Goal: Task Accomplishment & Management: Complete application form

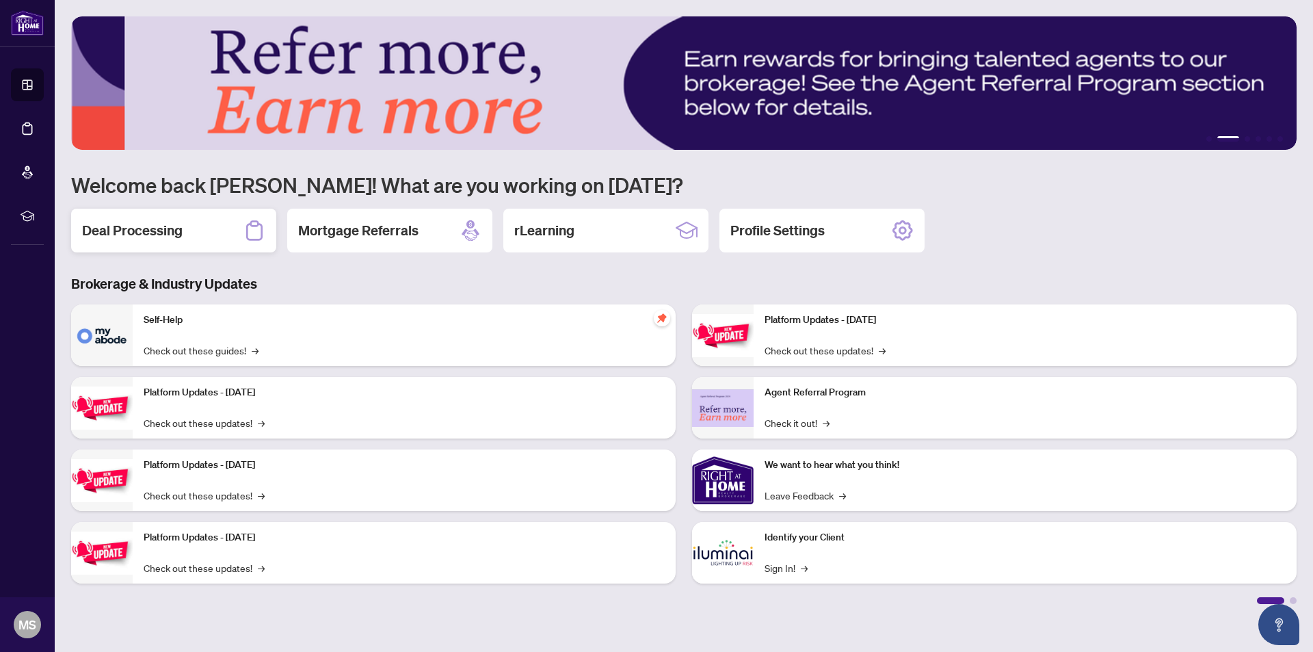
click at [131, 233] on h2 "Deal Processing" at bounding box center [132, 230] width 101 height 19
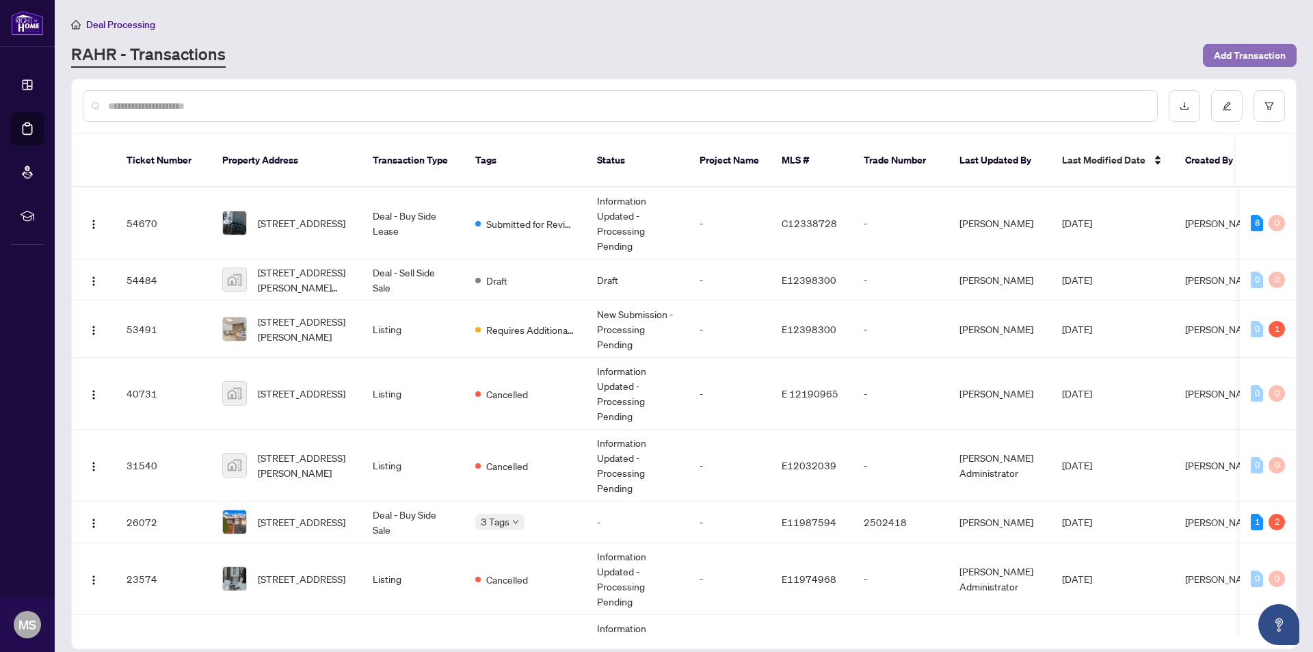
click at [1241, 55] on span "Add Transaction" at bounding box center [1250, 55] width 72 height 22
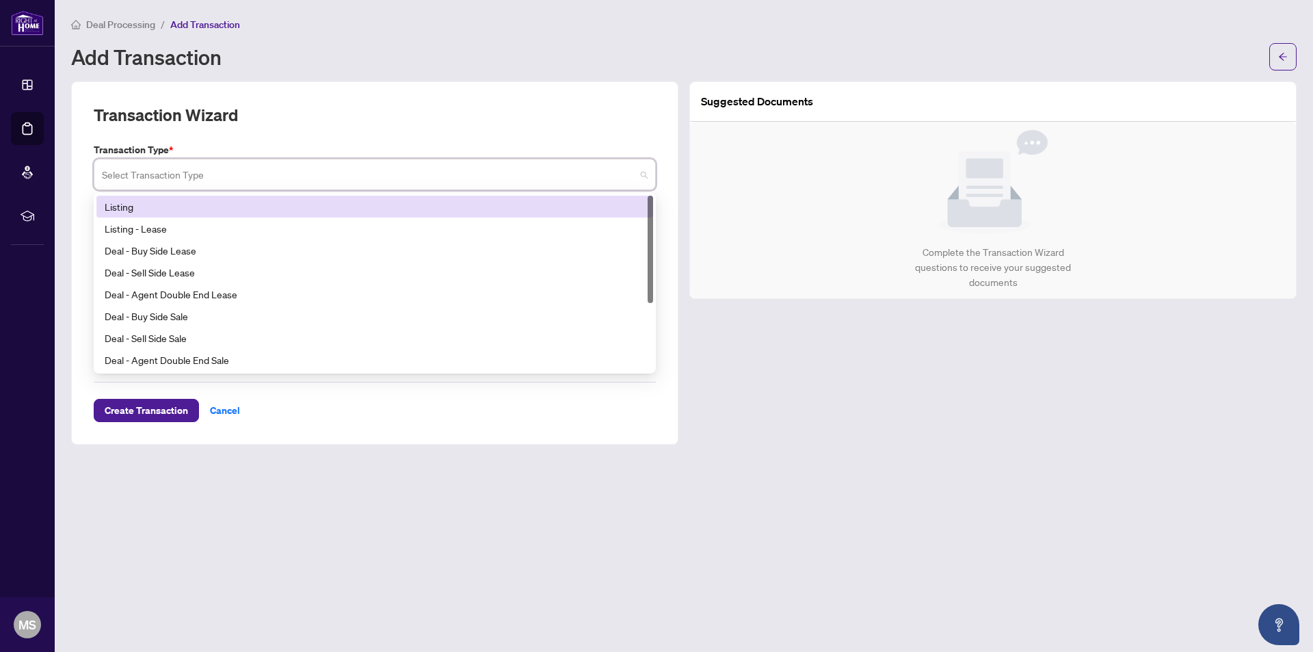
click at [108, 173] on input "search" at bounding box center [369, 176] width 534 height 30
click at [116, 209] on div "Listing" at bounding box center [375, 206] width 540 height 15
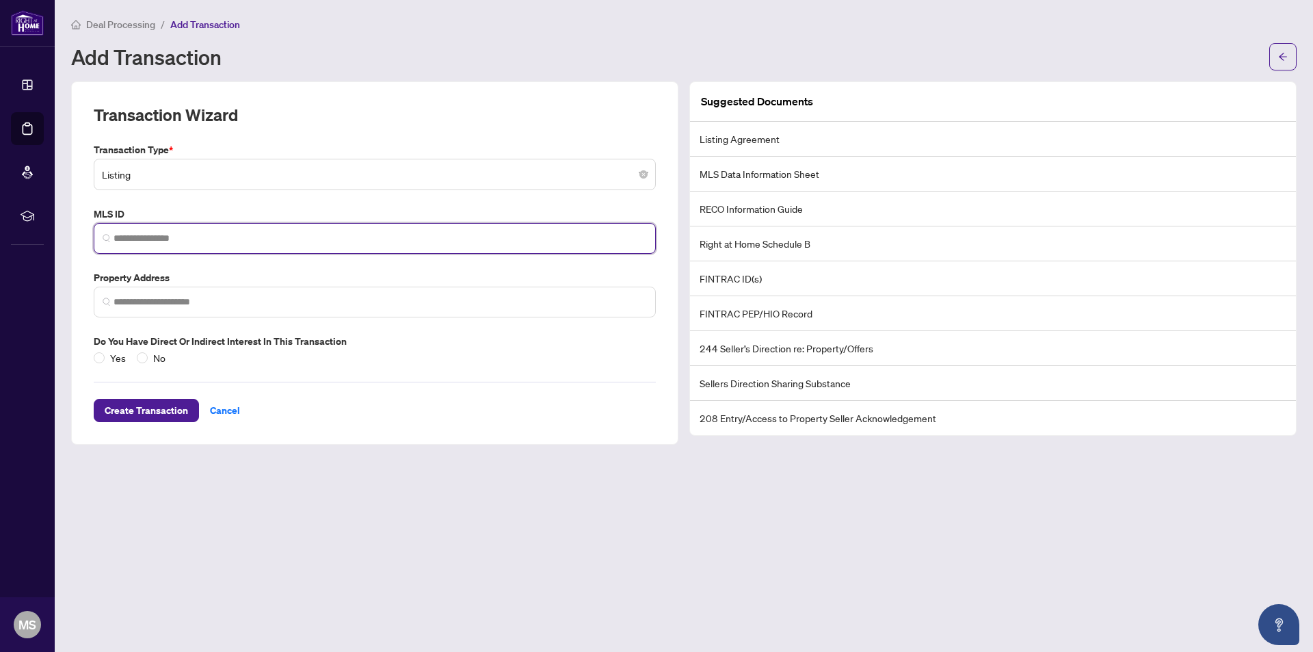
click at [118, 236] on input "search" at bounding box center [381, 238] width 534 height 14
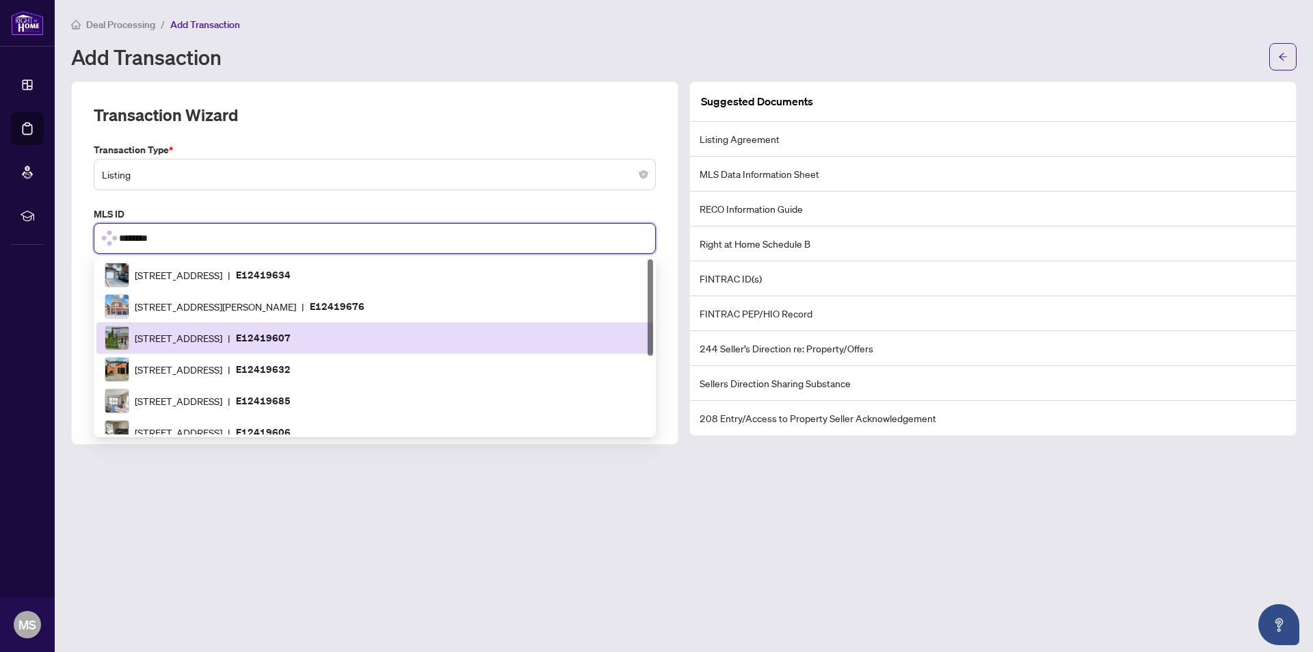
type input "*********"
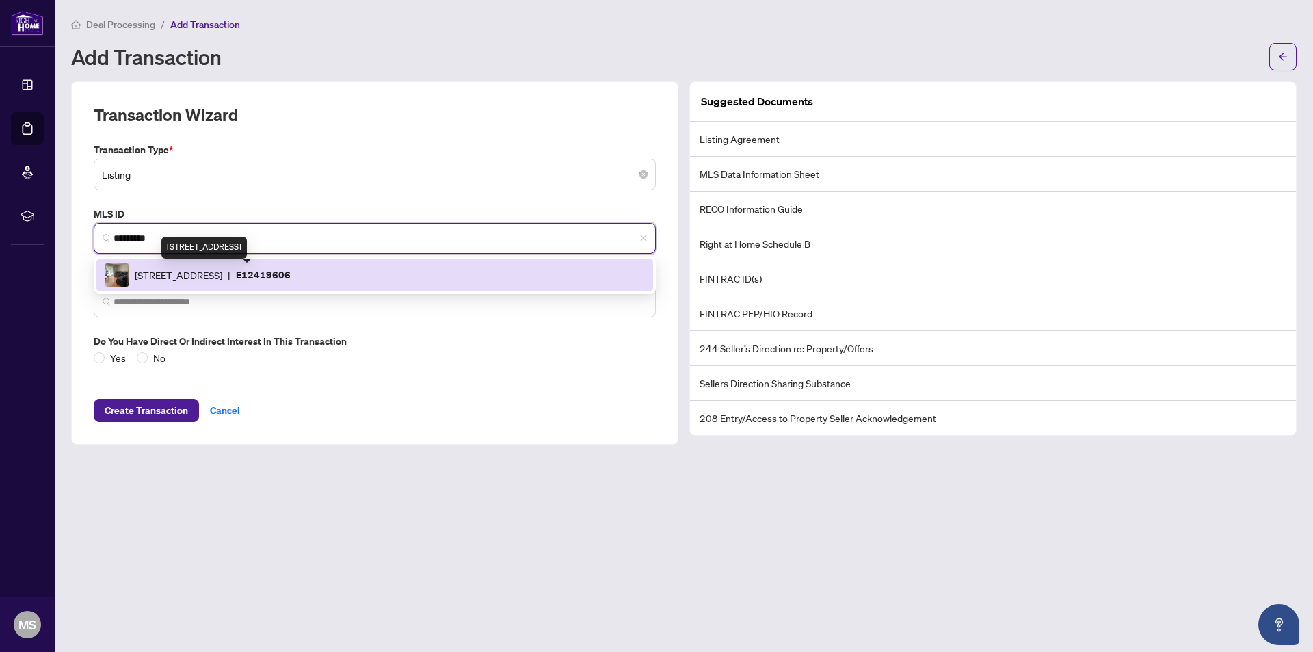
click at [222, 271] on span "[STREET_ADDRESS]" at bounding box center [179, 274] width 88 height 15
type input "**********"
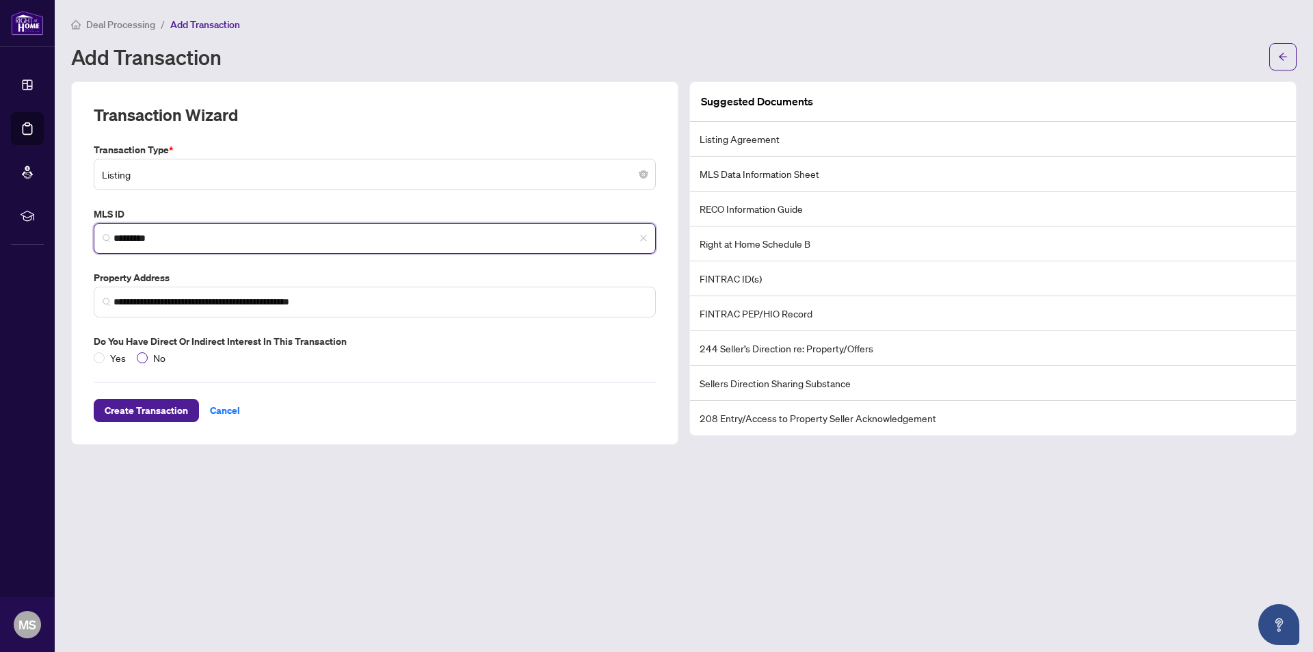
type input "*********"
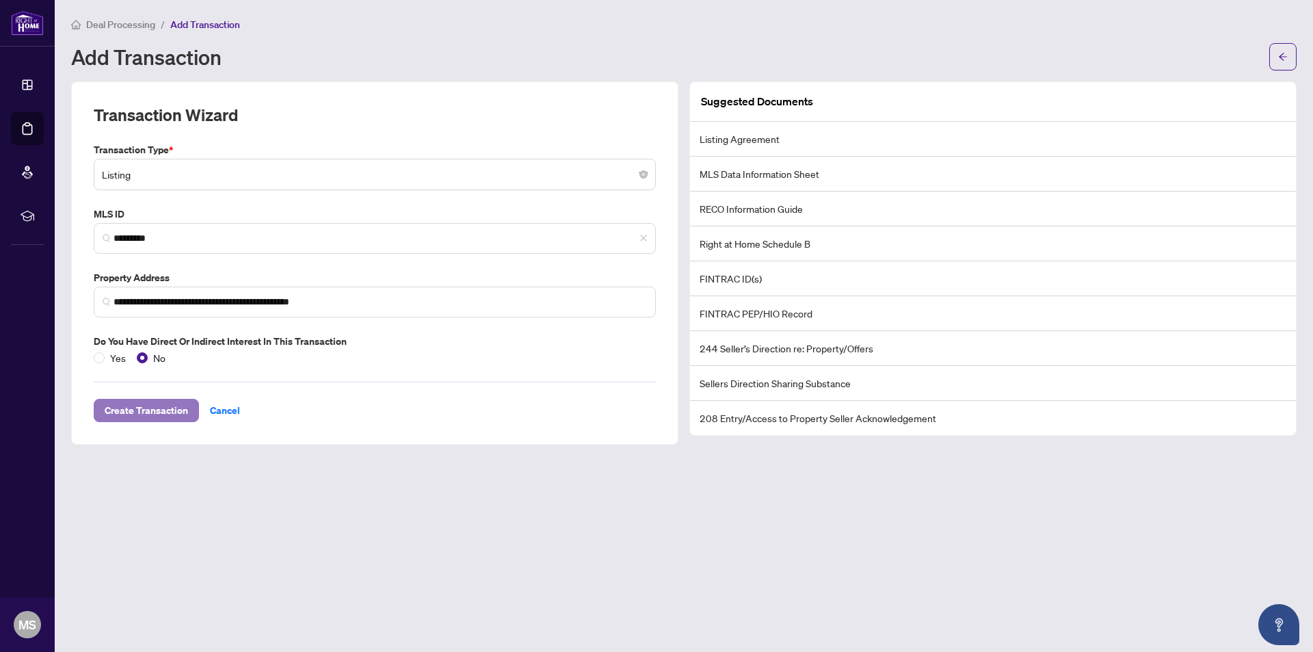
click at [145, 412] on span "Create Transaction" at bounding box center [146, 410] width 83 height 22
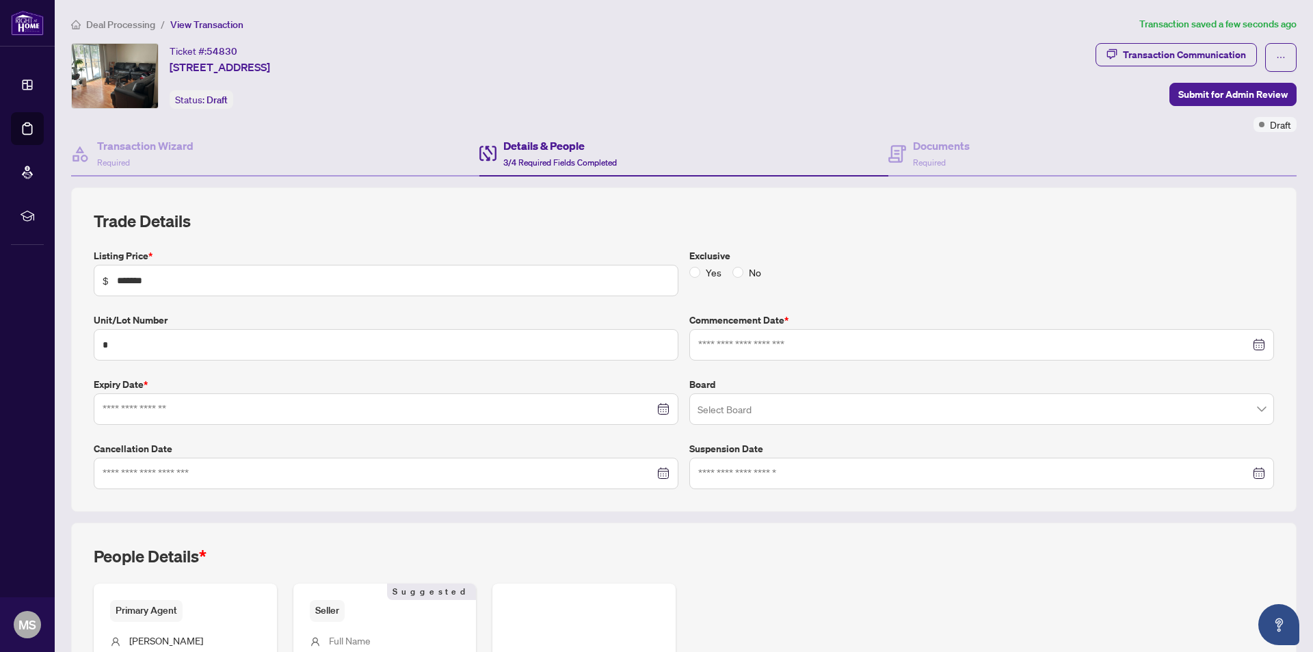
type input "**********"
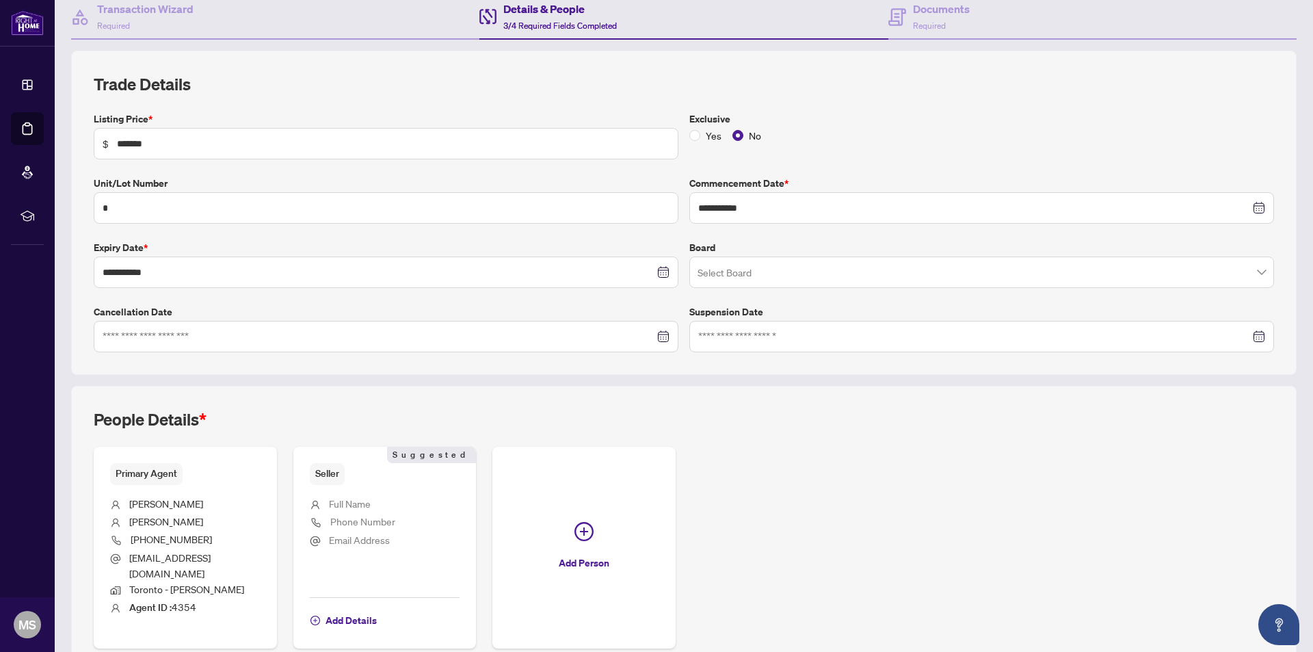
scroll to position [192, 0]
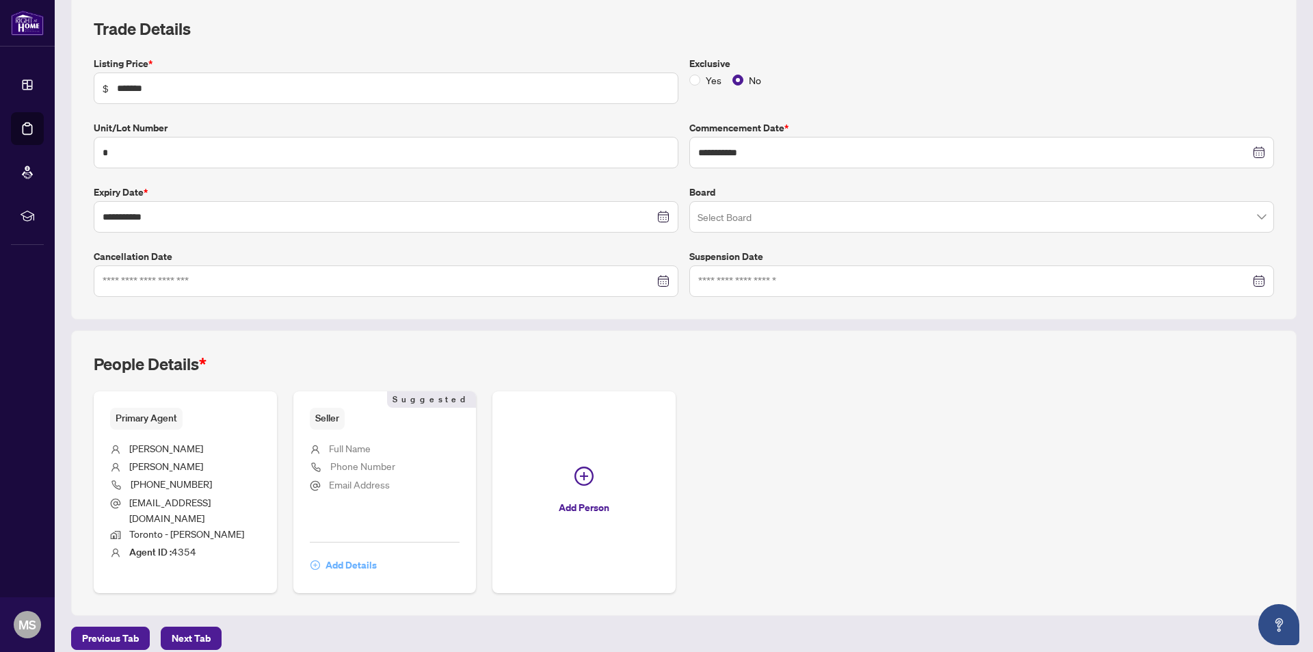
click at [337, 554] on span "Add Details" at bounding box center [351, 565] width 51 height 22
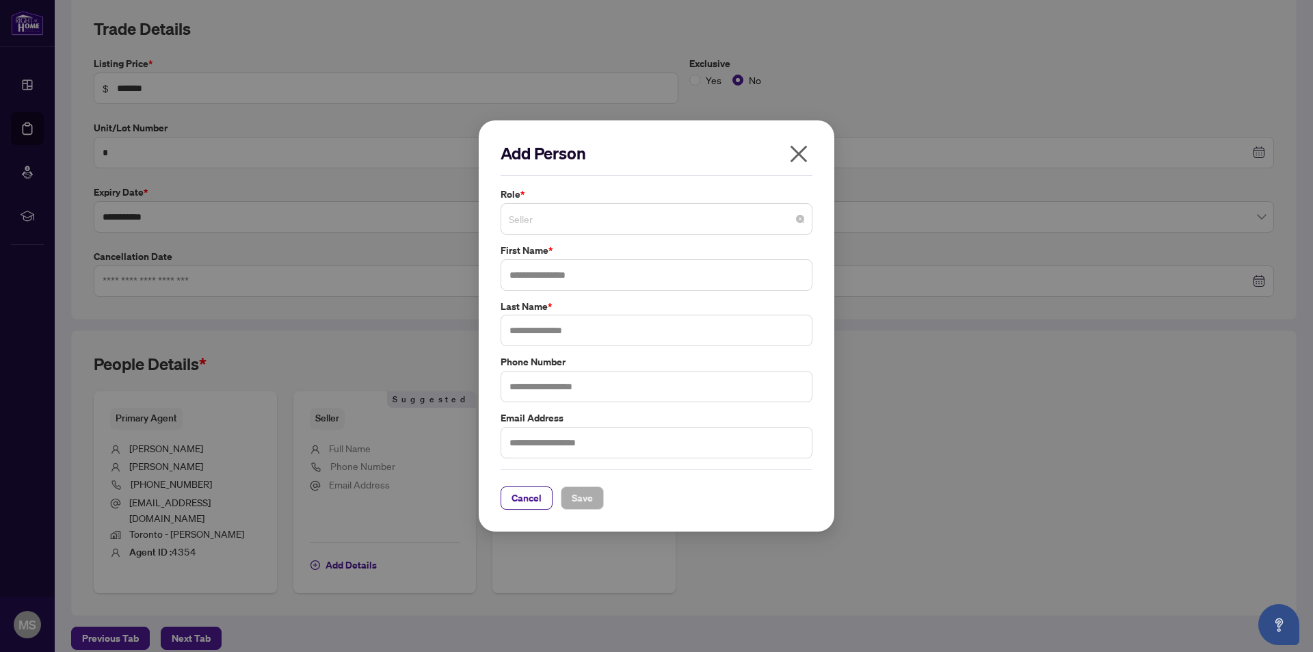
click at [532, 220] on span "Seller" at bounding box center [656, 219] width 295 height 26
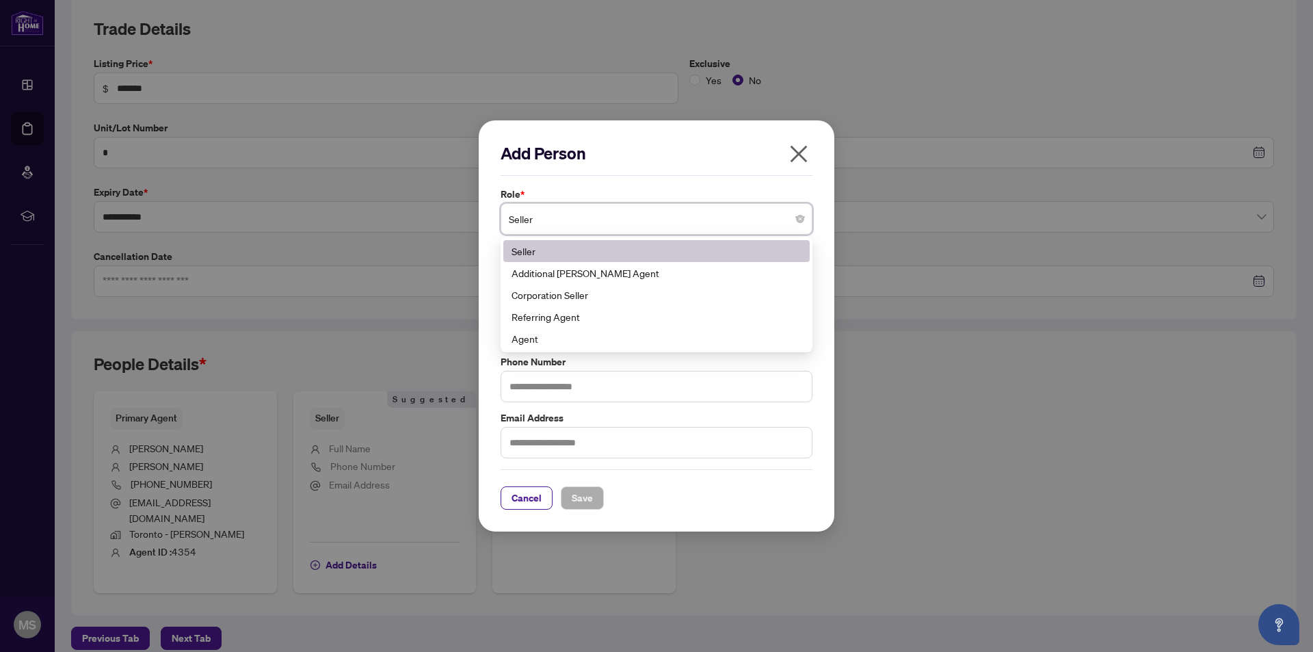
click at [532, 220] on span "Seller" at bounding box center [656, 219] width 295 height 26
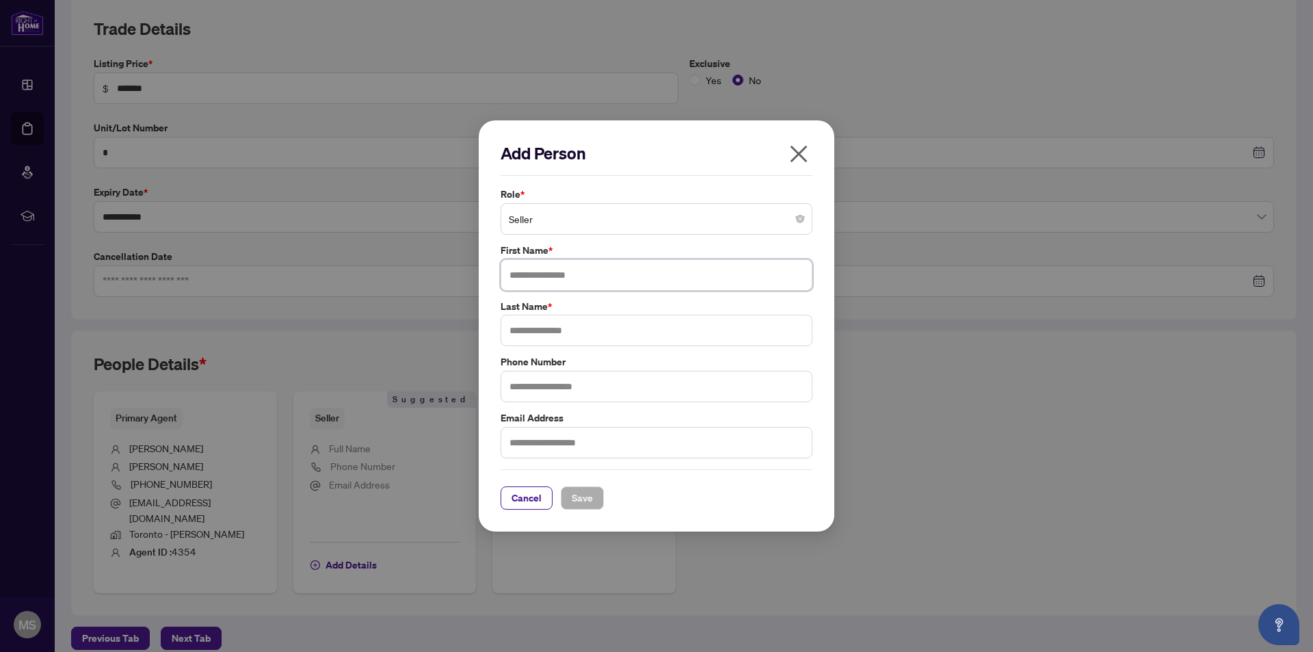
drag, startPoint x: 513, startPoint y: 274, endPoint x: 524, endPoint y: 274, distance: 11.0
click at [516, 274] on input "text" at bounding box center [657, 274] width 312 height 31
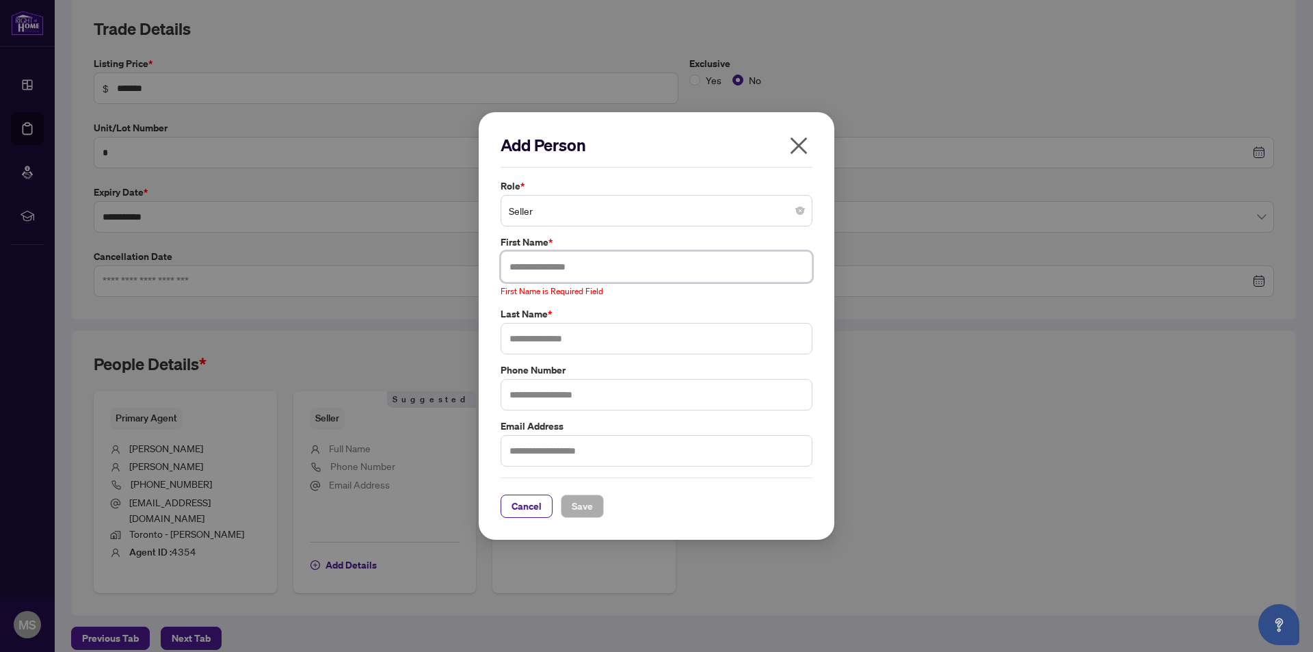
click at [512, 265] on input "text" at bounding box center [657, 266] width 312 height 31
paste input "**********"
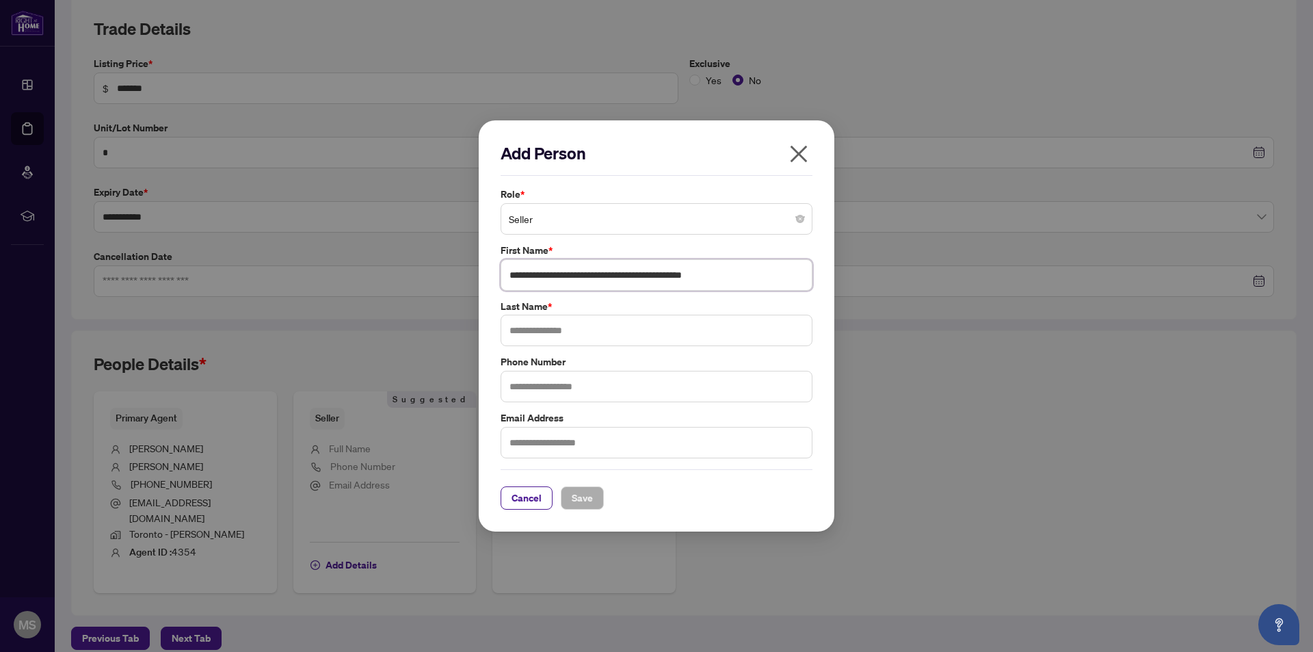
type input "**********"
click at [511, 329] on input "text" at bounding box center [657, 330] width 312 height 31
type input "*"
type input "*******"
click at [521, 388] on input "text" at bounding box center [657, 386] width 312 height 31
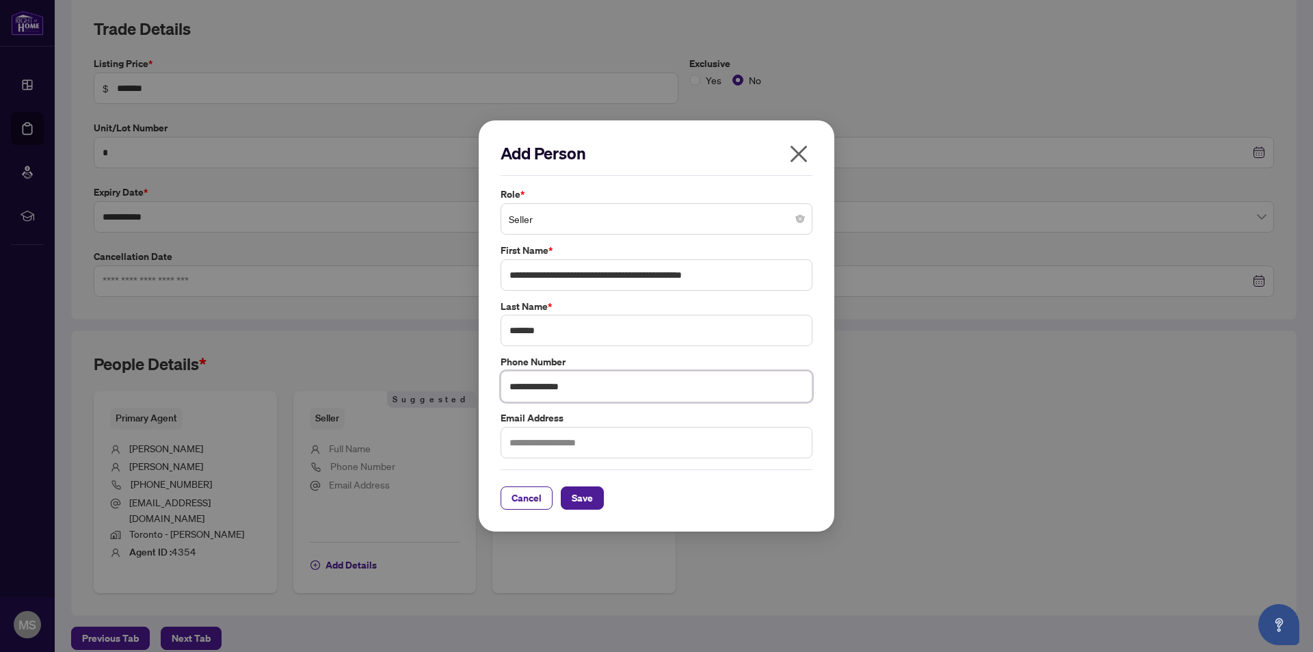
type input "**********"
click at [519, 443] on input "text" at bounding box center [657, 442] width 312 height 31
type input "**********"
click at [577, 494] on span "Save" at bounding box center [582, 498] width 21 height 22
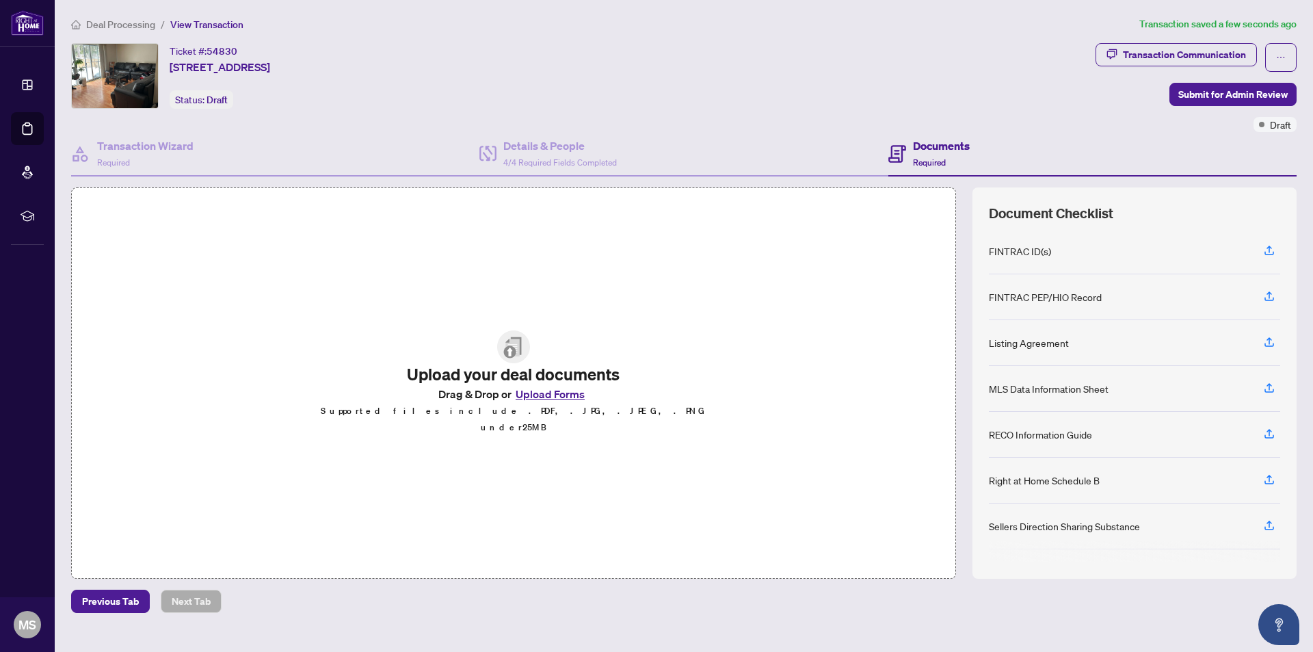
click at [536, 401] on button "Upload Forms" at bounding box center [550, 394] width 77 height 18
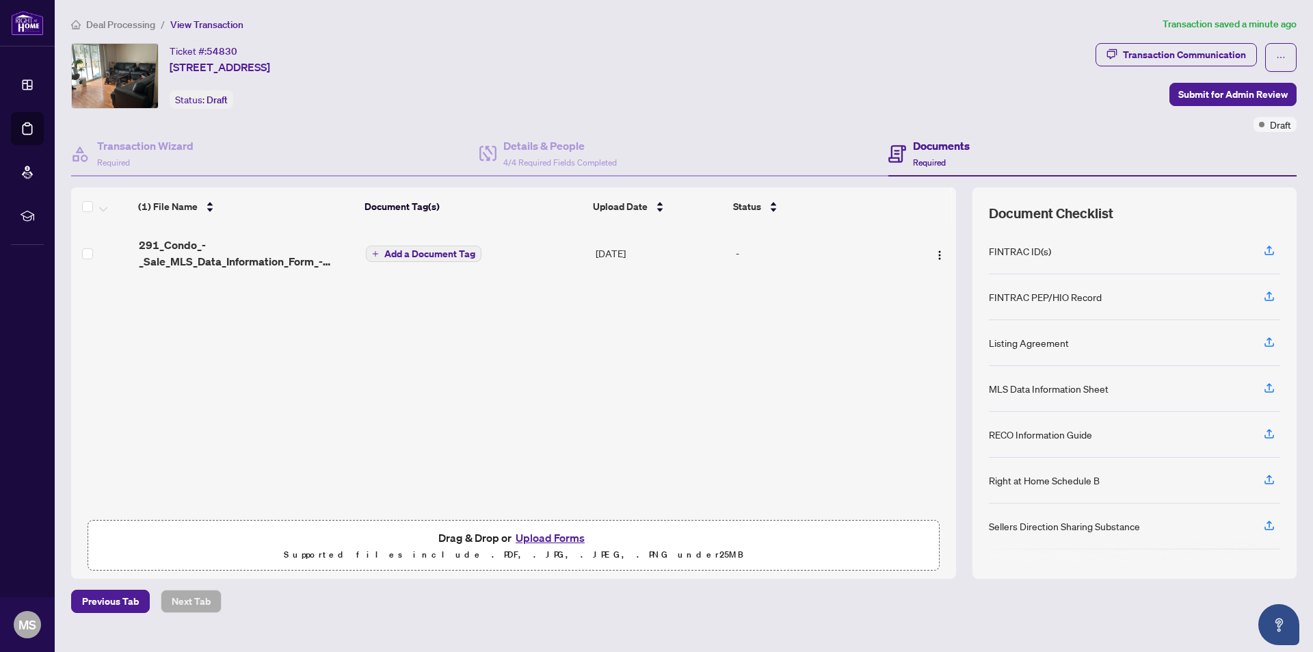
click at [939, 146] on h4 "Documents" at bounding box center [941, 145] width 57 height 16
click at [904, 148] on icon at bounding box center [897, 154] width 18 height 18
click at [523, 535] on button "Upload Forms" at bounding box center [550, 538] width 77 height 18
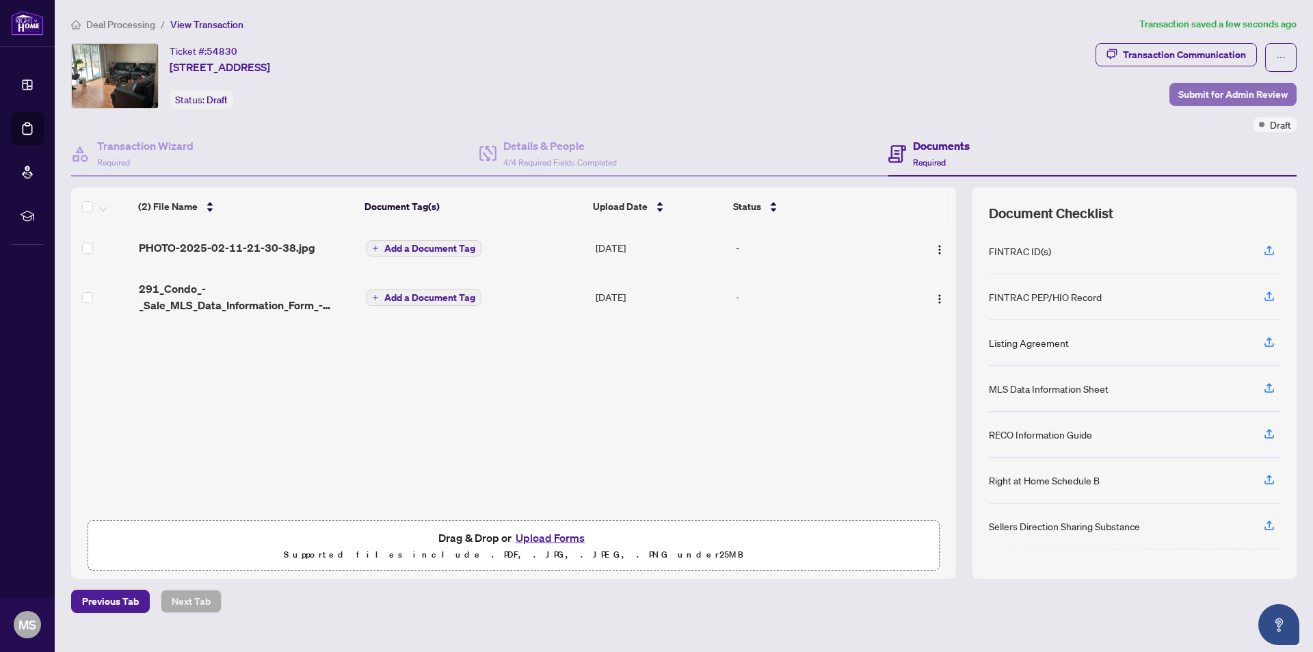
click at [1234, 92] on span "Submit for Admin Review" at bounding box center [1232, 94] width 109 height 22
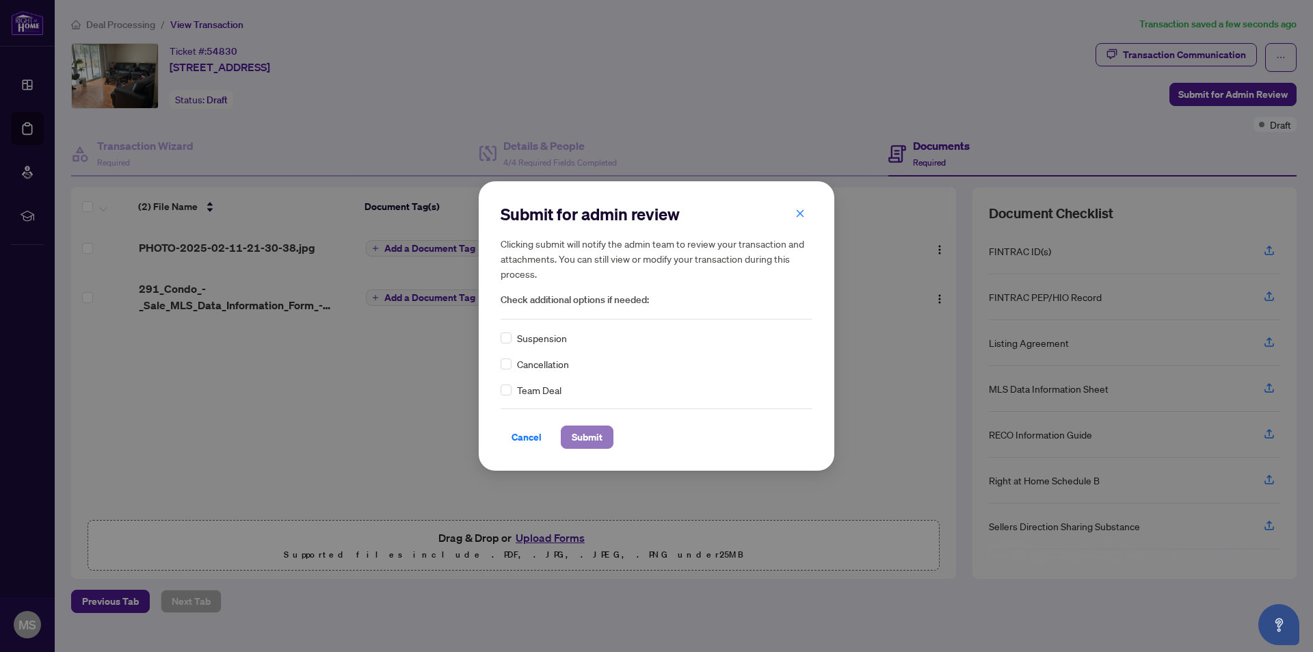
click at [591, 434] on span "Submit" at bounding box center [587, 437] width 31 height 22
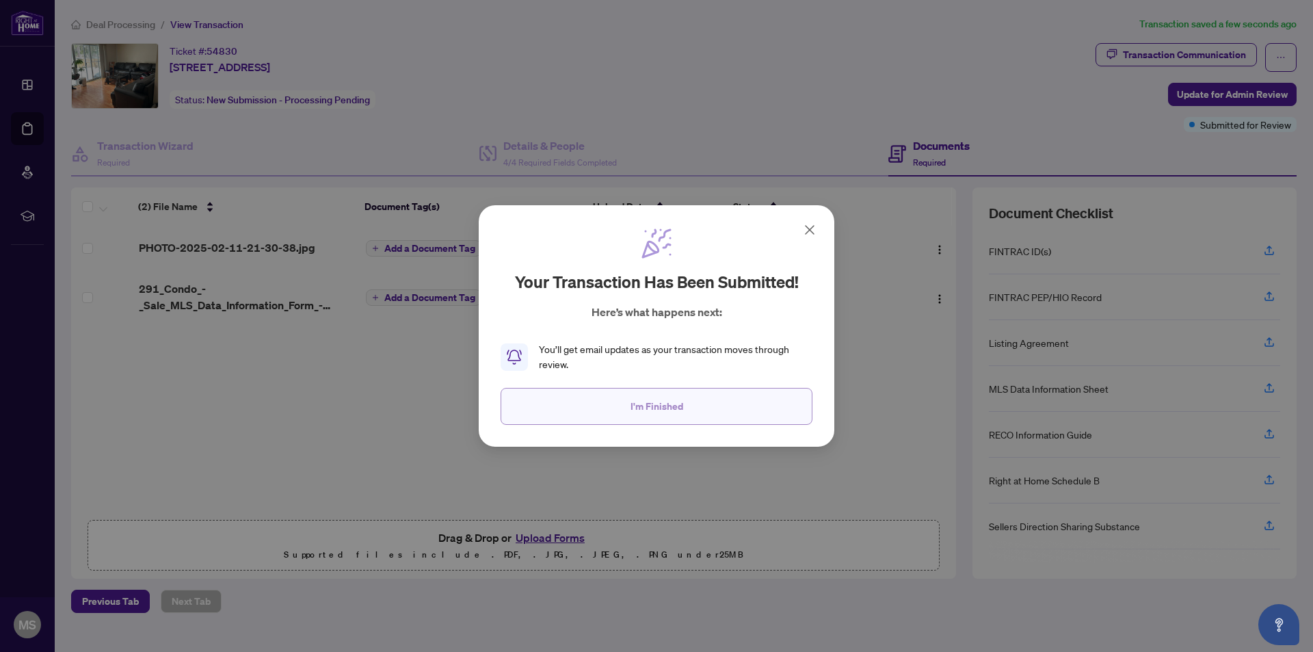
click at [658, 404] on span "I'm Finished" at bounding box center [657, 406] width 53 height 22
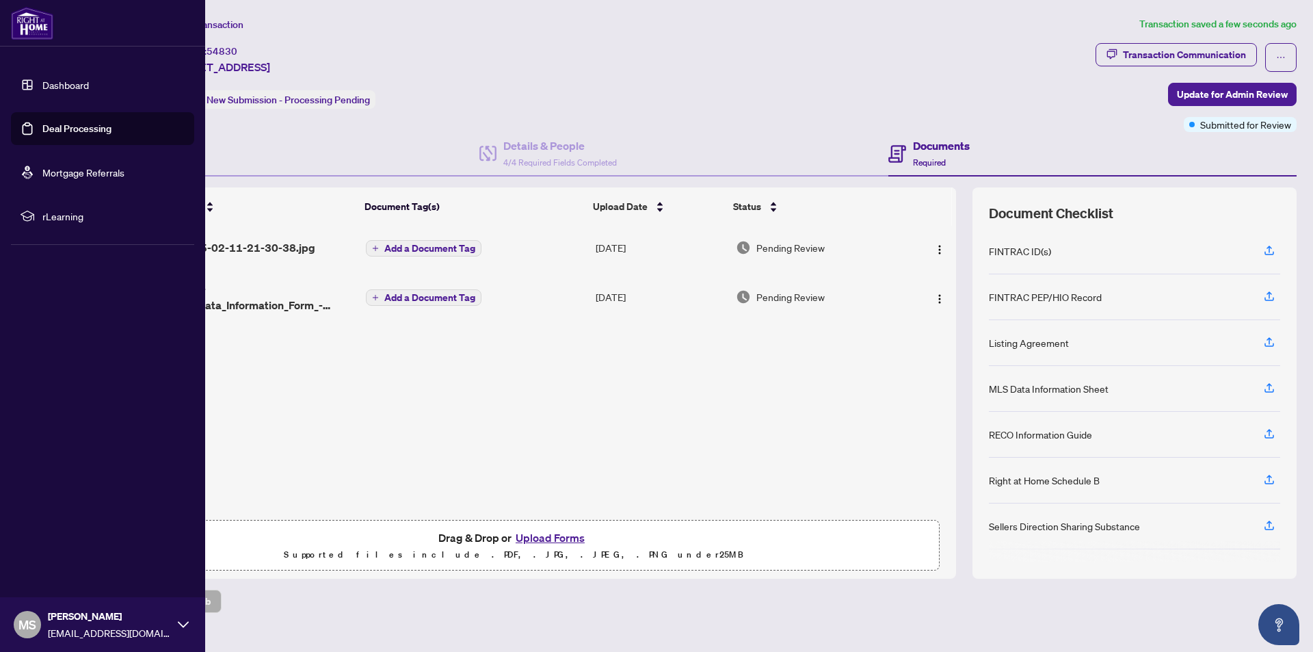
click at [52, 81] on link "Dashboard" at bounding box center [65, 85] width 47 height 12
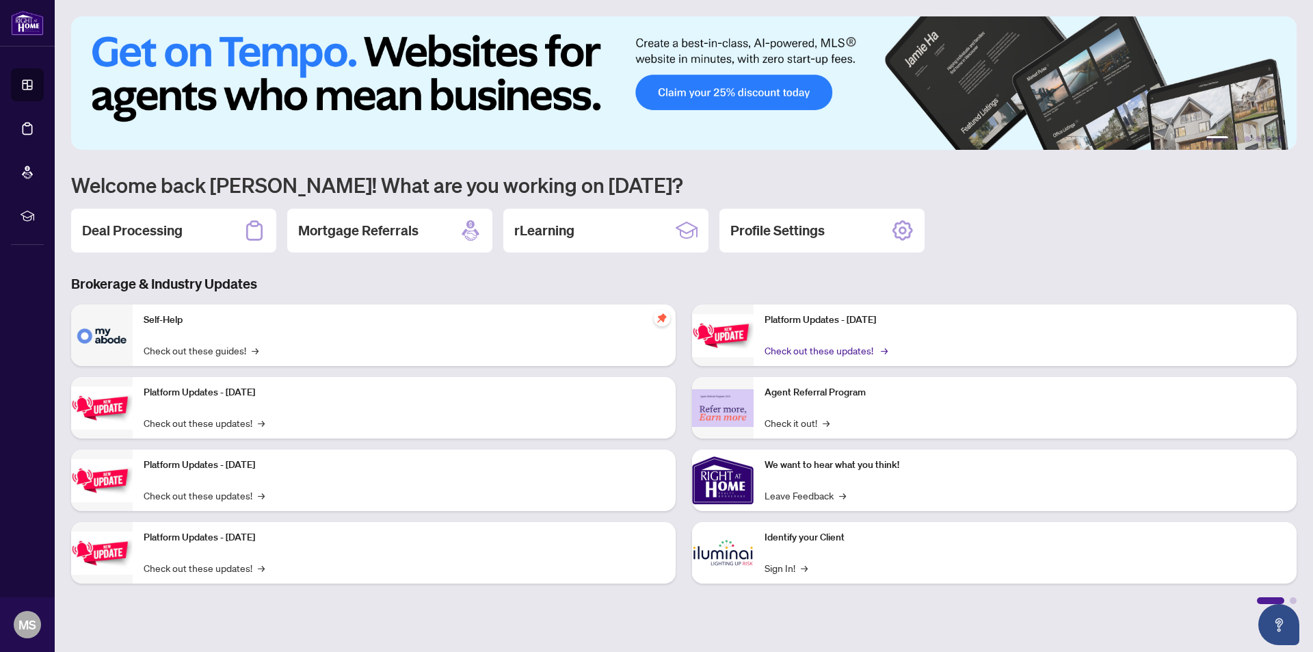
click at [860, 350] on link "Check out these updates! →" at bounding box center [825, 350] width 121 height 15
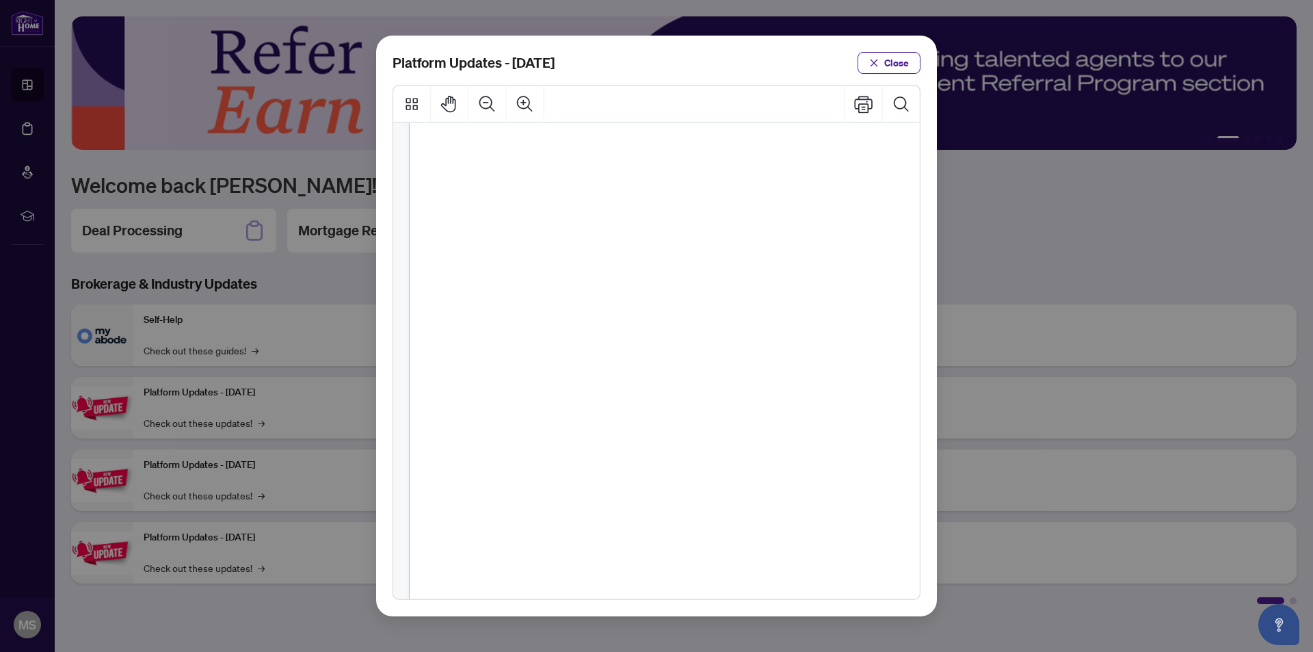
scroll to position [205, 0]
click at [906, 63] on span "Close" at bounding box center [896, 63] width 25 height 22
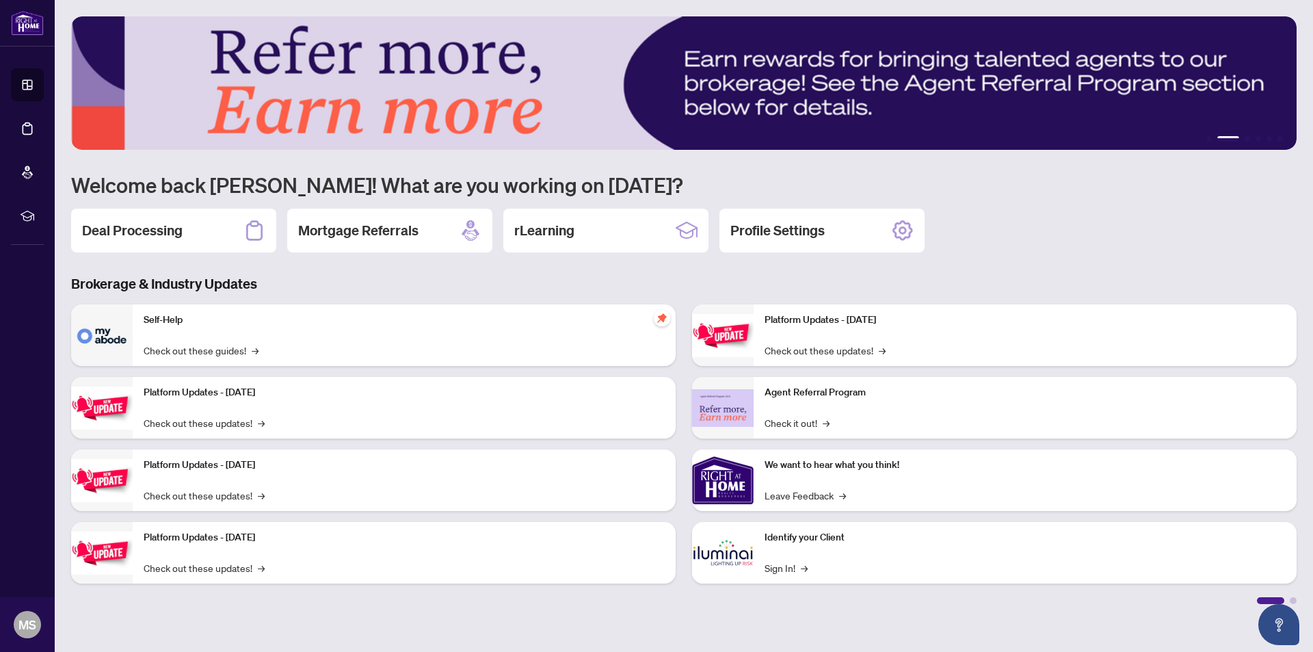
click at [111, 404] on img at bounding box center [102, 407] width 62 height 43
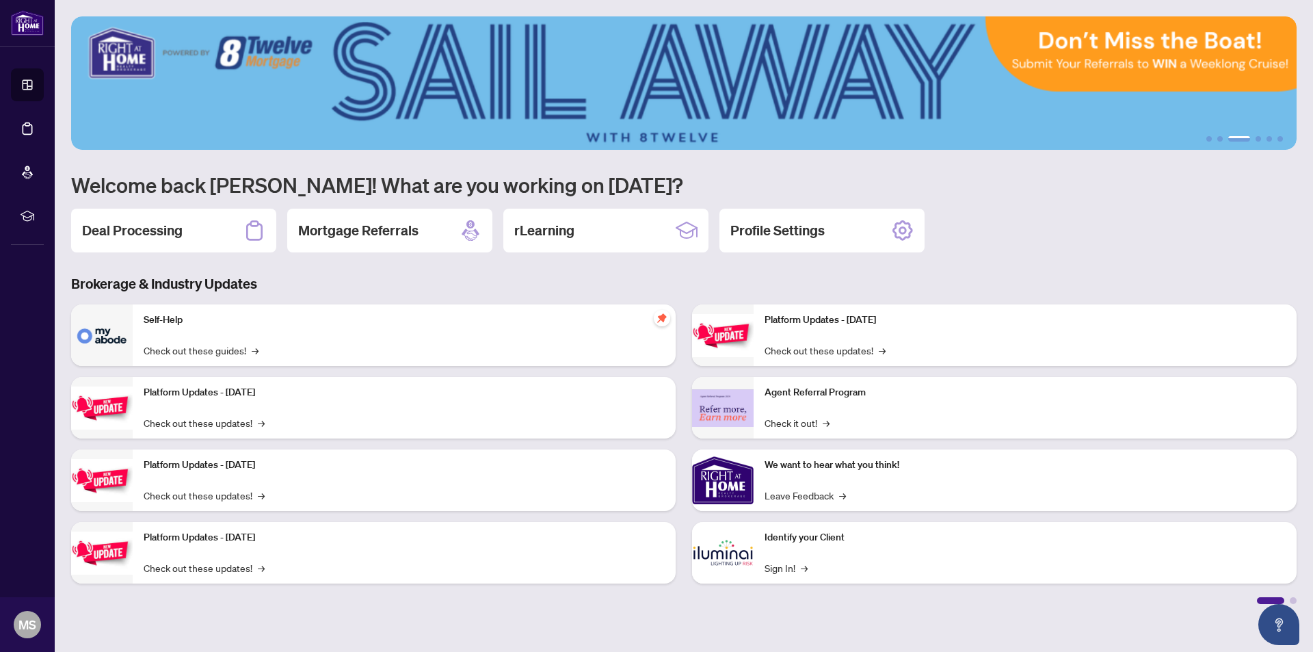
click at [122, 410] on img at bounding box center [102, 407] width 62 height 43
click at [178, 424] on link "Check out these updates! →" at bounding box center [204, 422] width 121 height 15
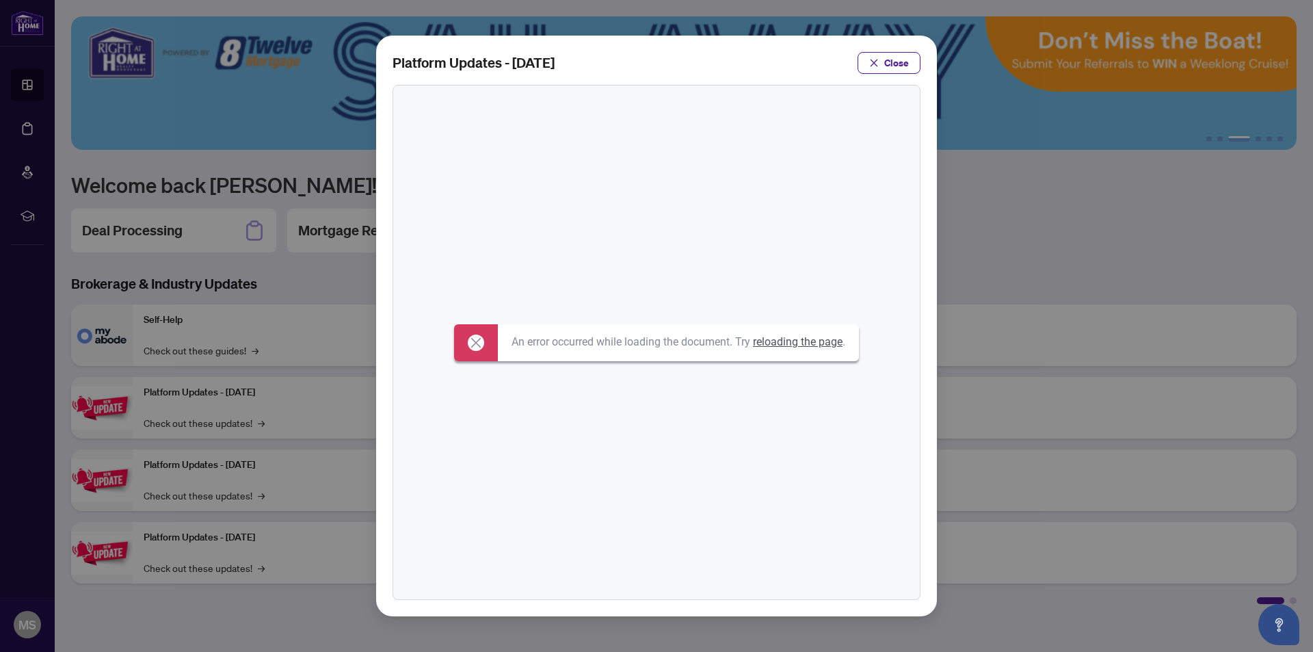
click at [475, 340] on icon at bounding box center [476, 342] width 10 height 10
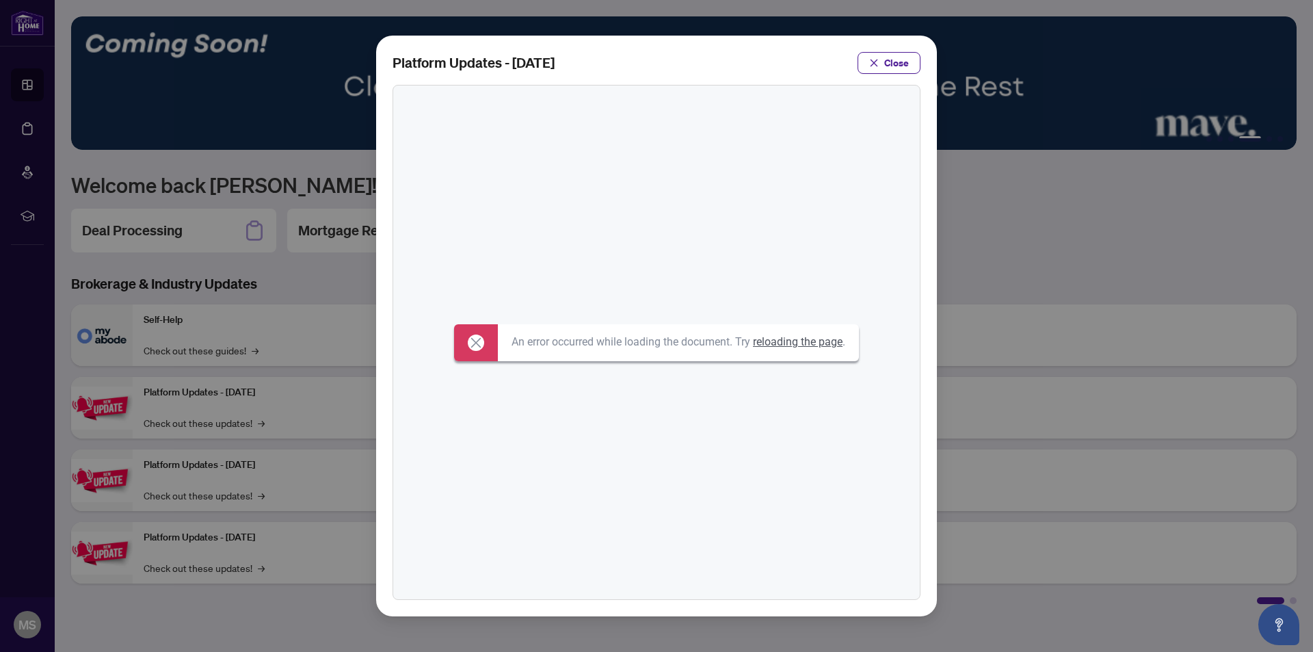
click at [478, 342] on icon at bounding box center [476, 342] width 16 height 16
click at [479, 345] on icon at bounding box center [476, 342] width 16 height 16
click at [880, 66] on button "Close" at bounding box center [889, 63] width 63 height 22
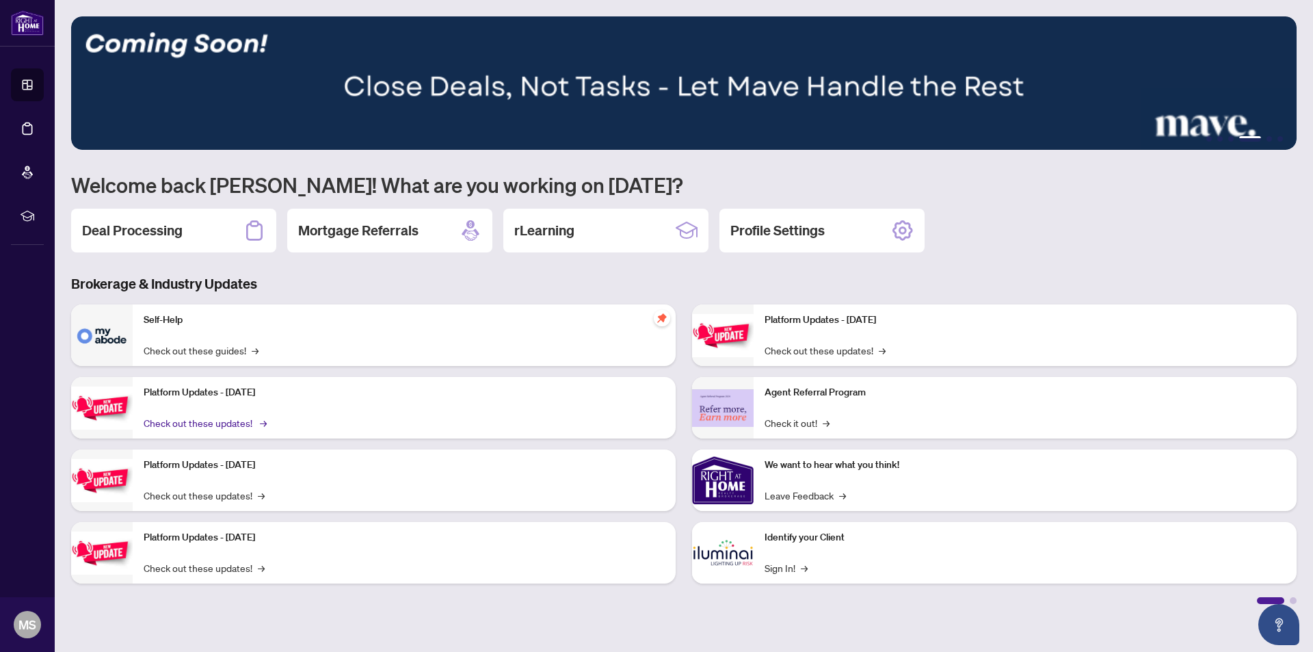
click at [236, 421] on link "Check out these updates! →" at bounding box center [204, 422] width 121 height 15
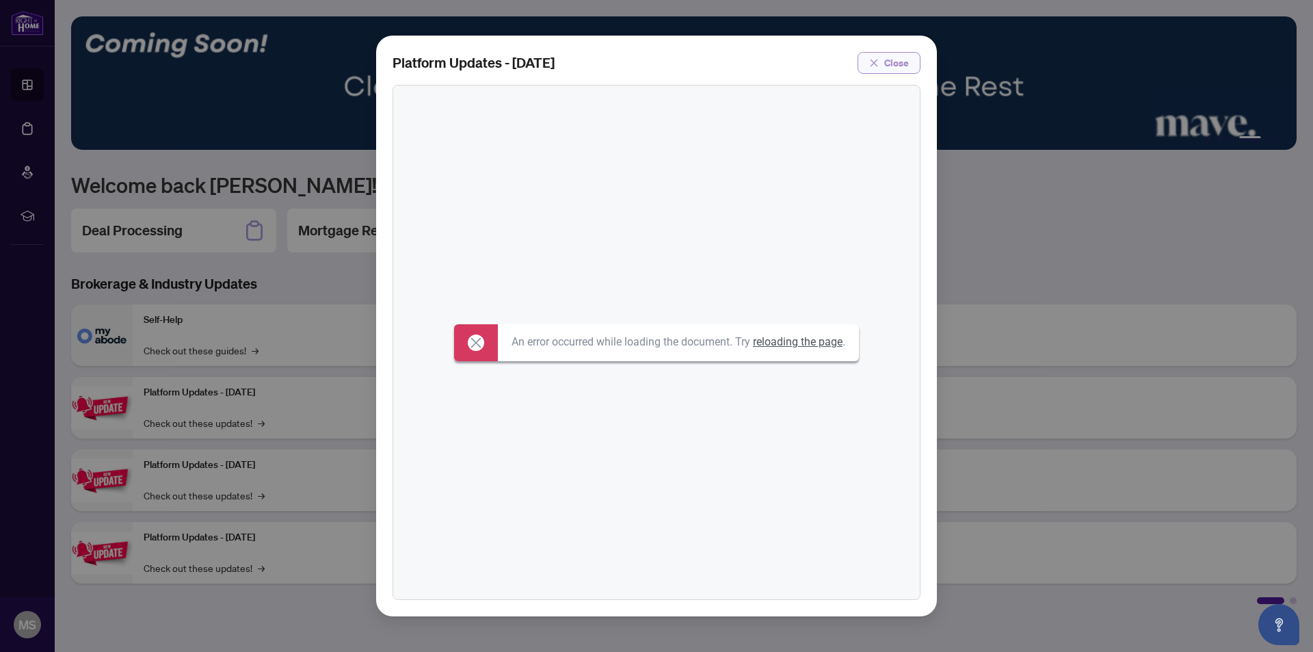
click at [897, 62] on span "Close" at bounding box center [896, 63] width 25 height 22
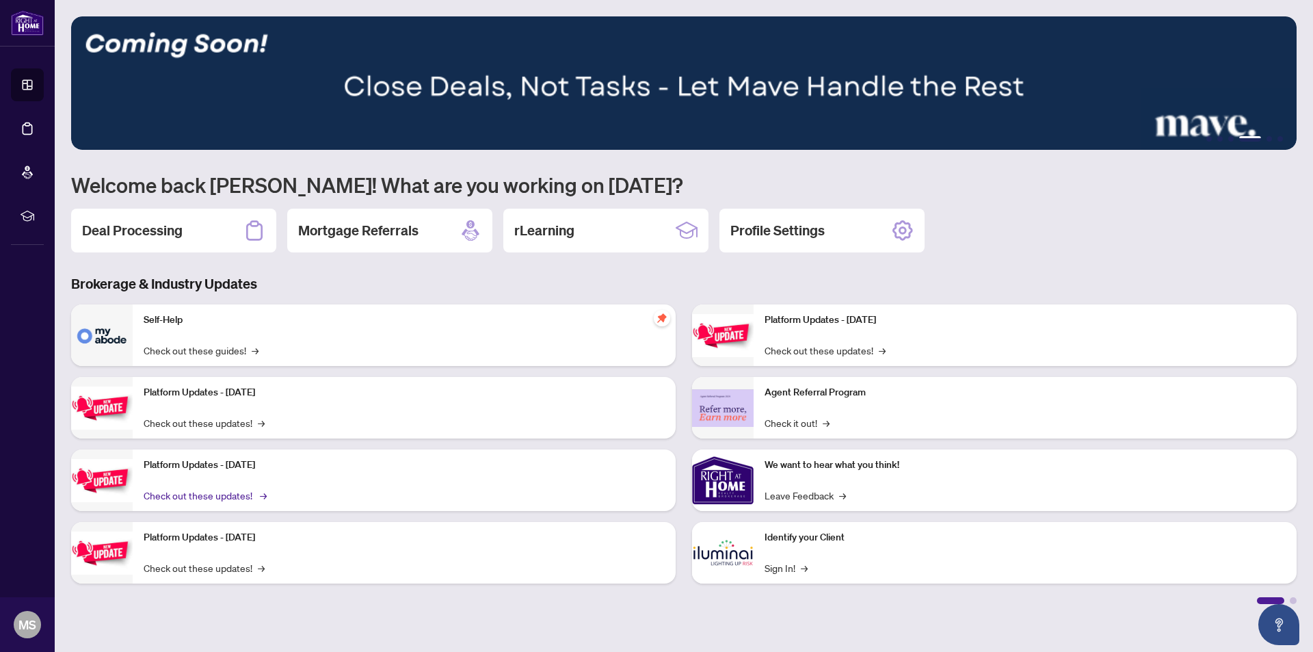
click at [233, 495] on link "Check out these updates! →" at bounding box center [204, 495] width 121 height 15
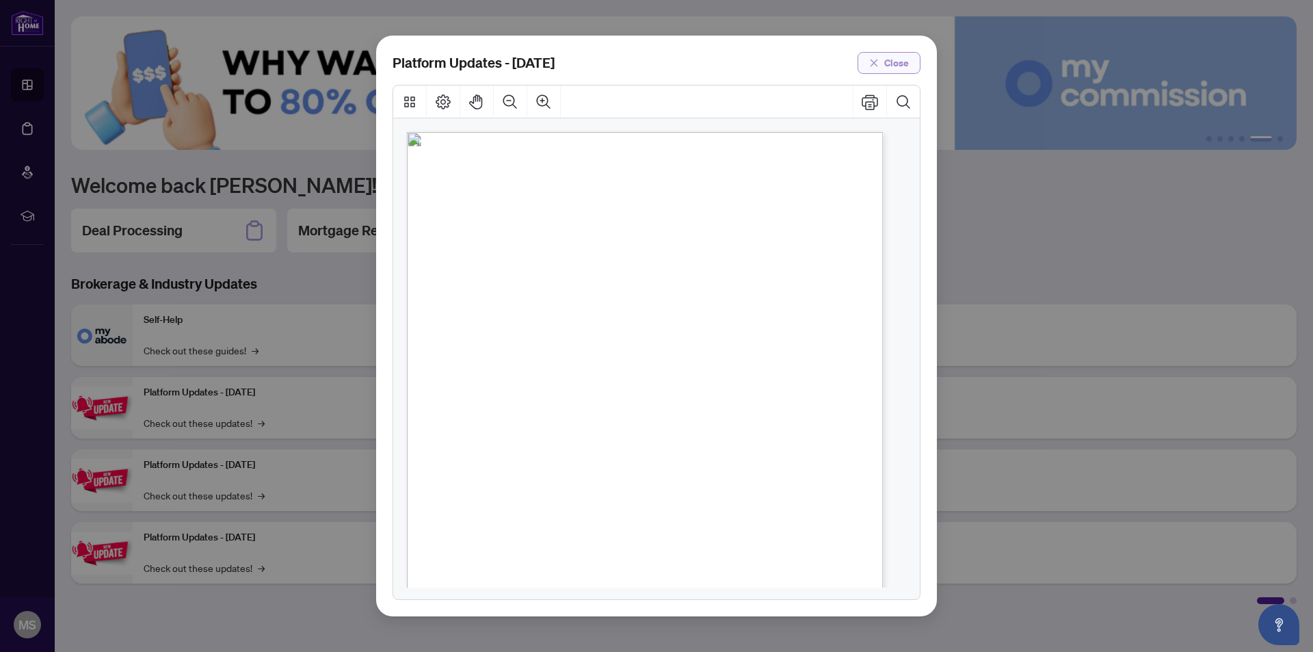
click at [899, 58] on span "Close" at bounding box center [896, 63] width 25 height 22
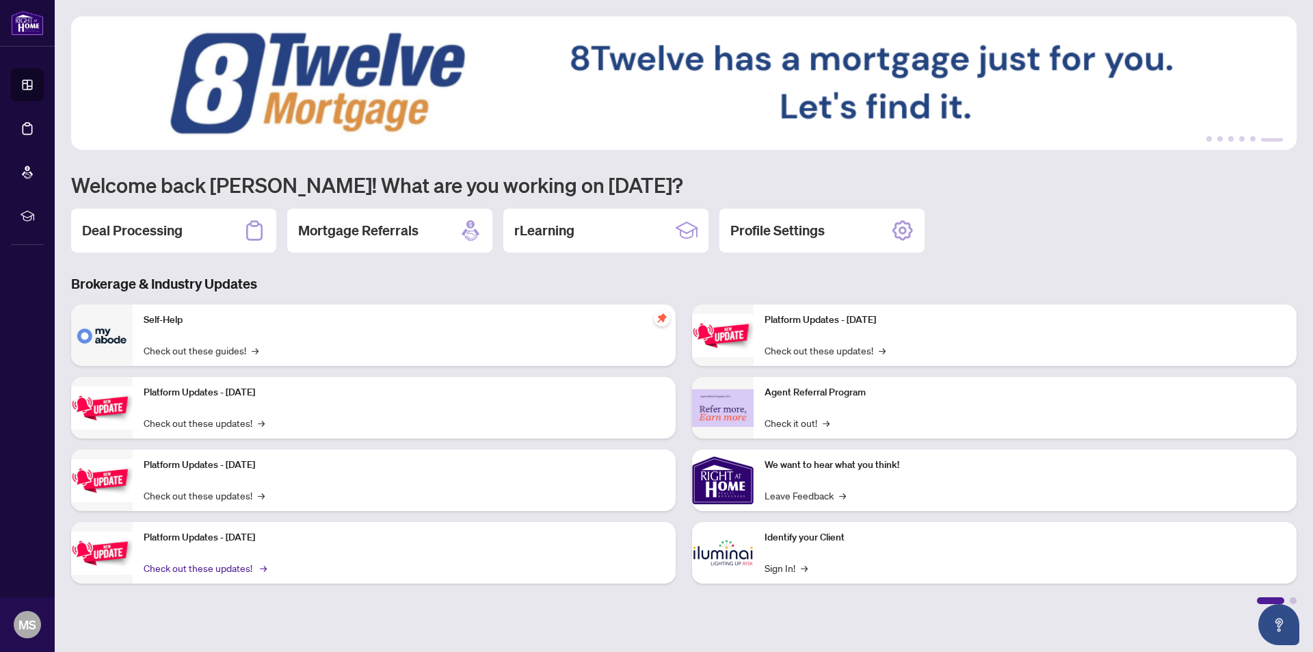
click at [241, 564] on link "Check out these updates! →" at bounding box center [204, 567] width 121 height 15
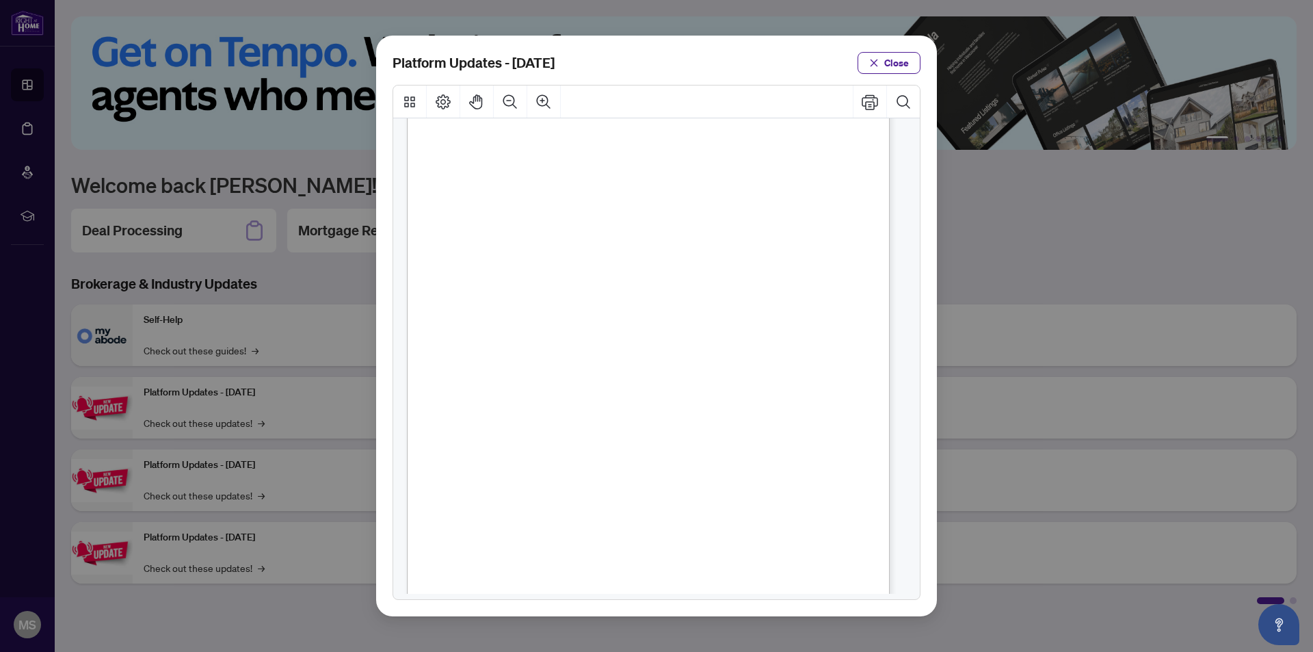
scroll to position [0, 0]
click at [888, 61] on span "Close" at bounding box center [896, 63] width 25 height 22
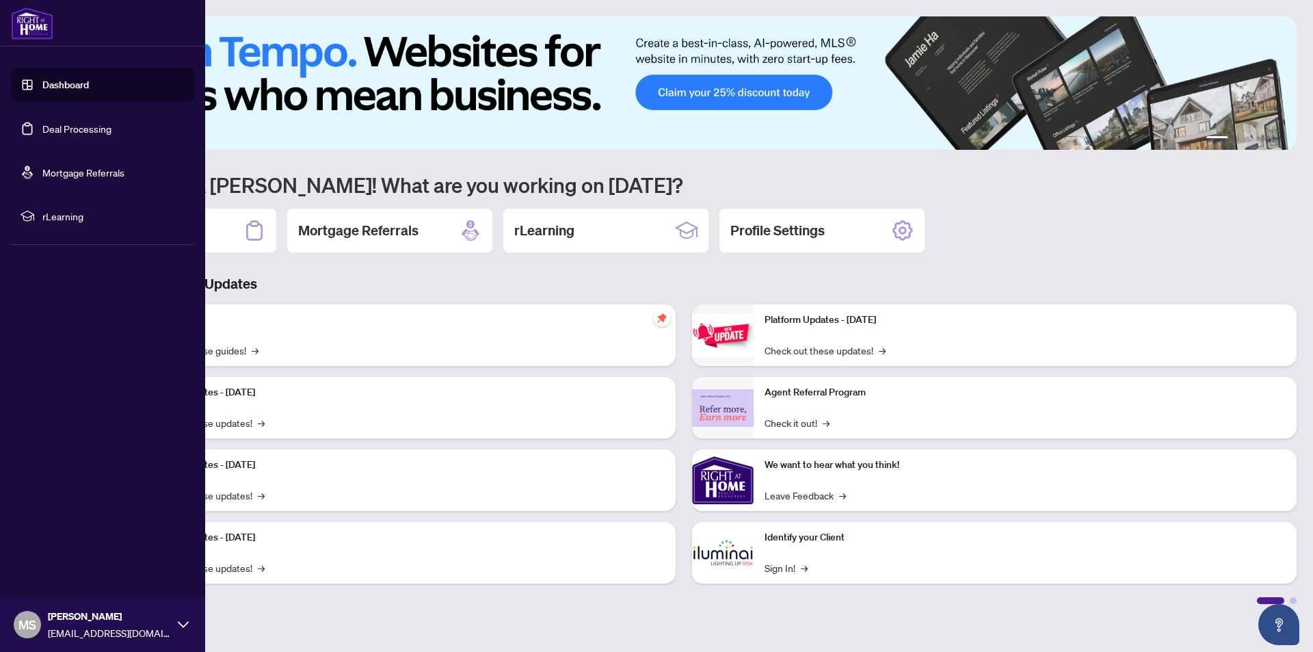
click at [23, 624] on span "MS" at bounding box center [27, 624] width 18 height 19
click at [25, 622] on span "MS" at bounding box center [27, 624] width 18 height 19
